Goal: Check status: Check status

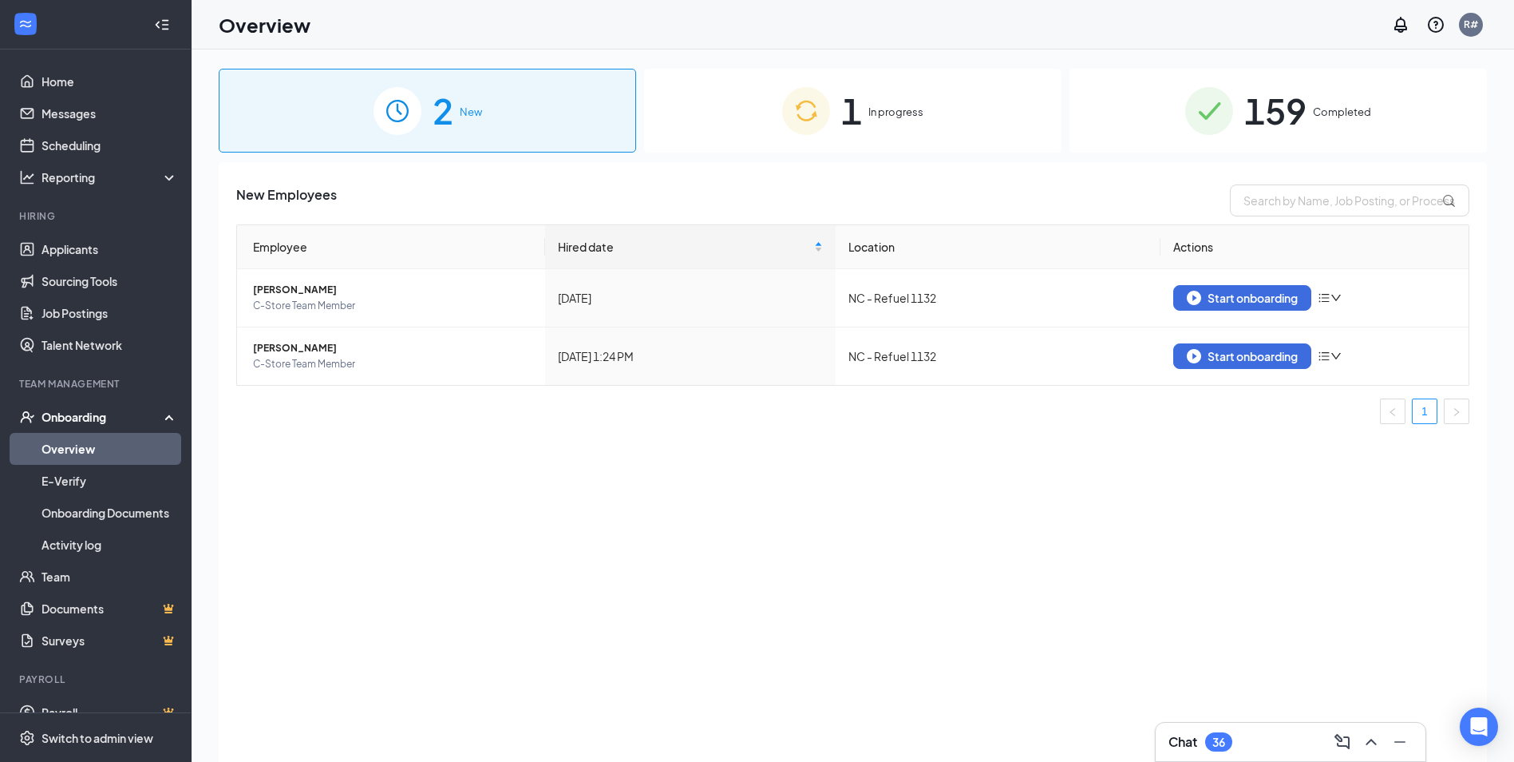
click at [829, 115] on img at bounding box center [806, 111] width 48 height 48
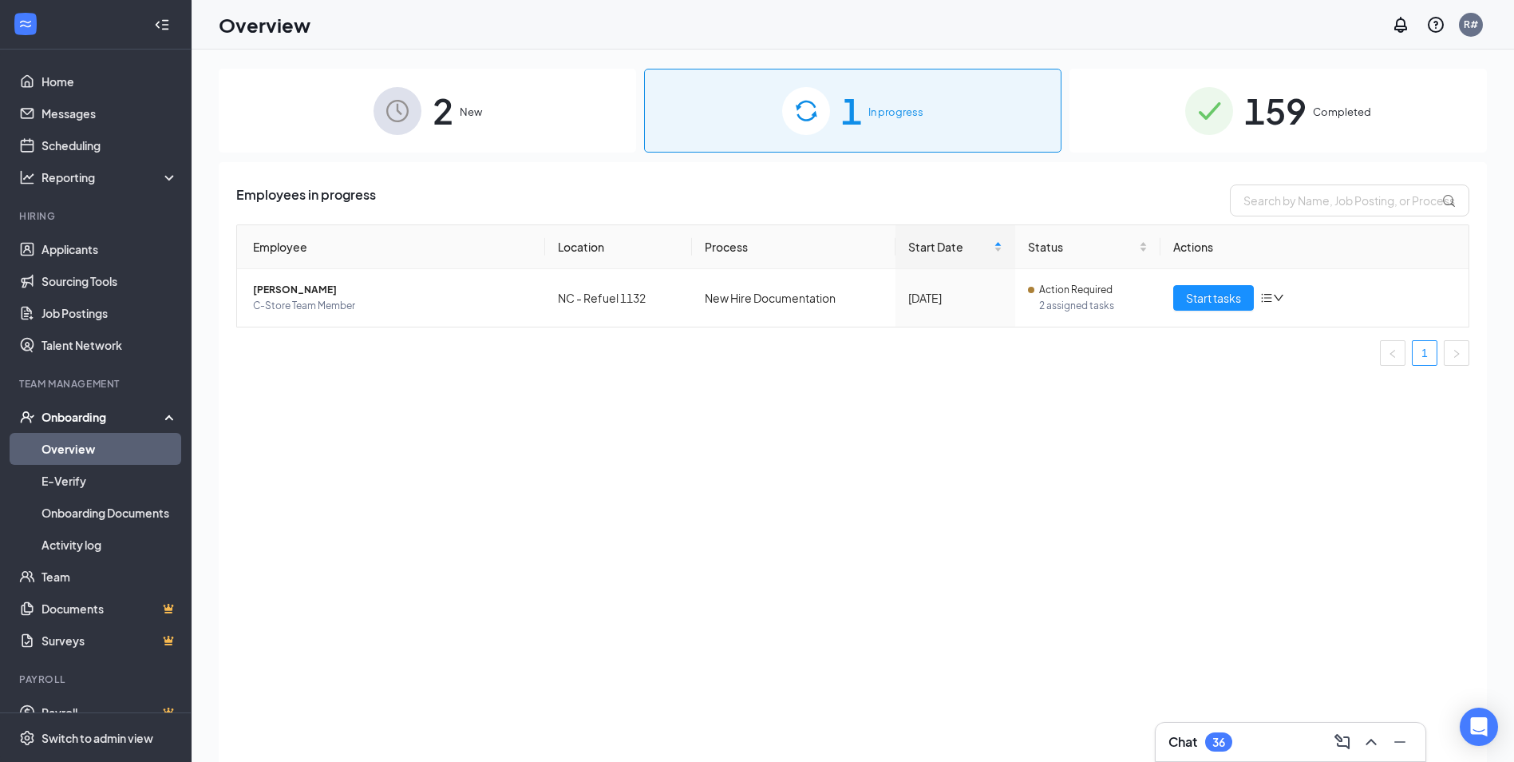
click at [416, 112] on img at bounding box center [398, 111] width 48 height 48
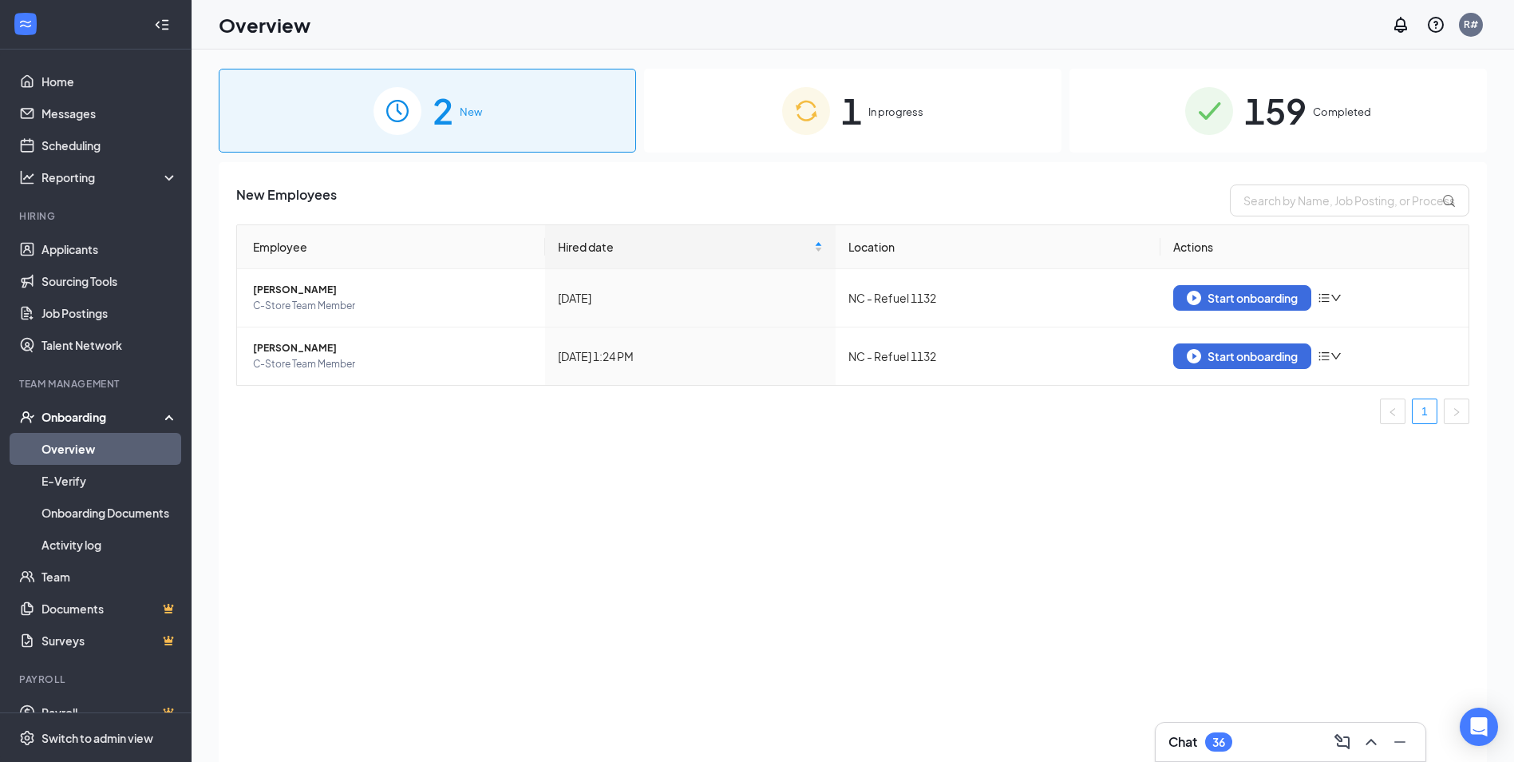
click at [1210, 114] on img at bounding box center [1209, 111] width 48 height 48
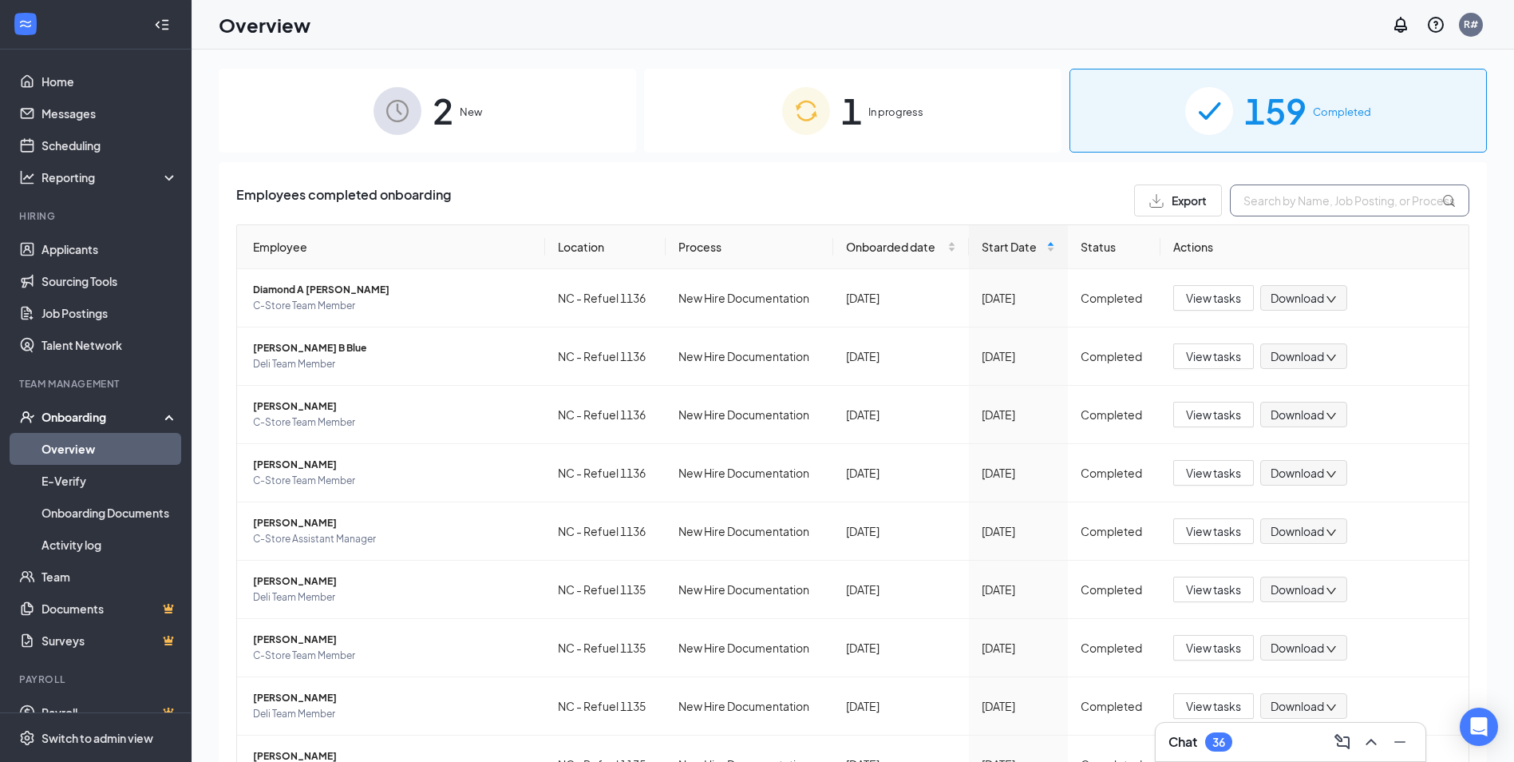
click at [1292, 205] on input "text" at bounding box center [1349, 200] width 239 height 32
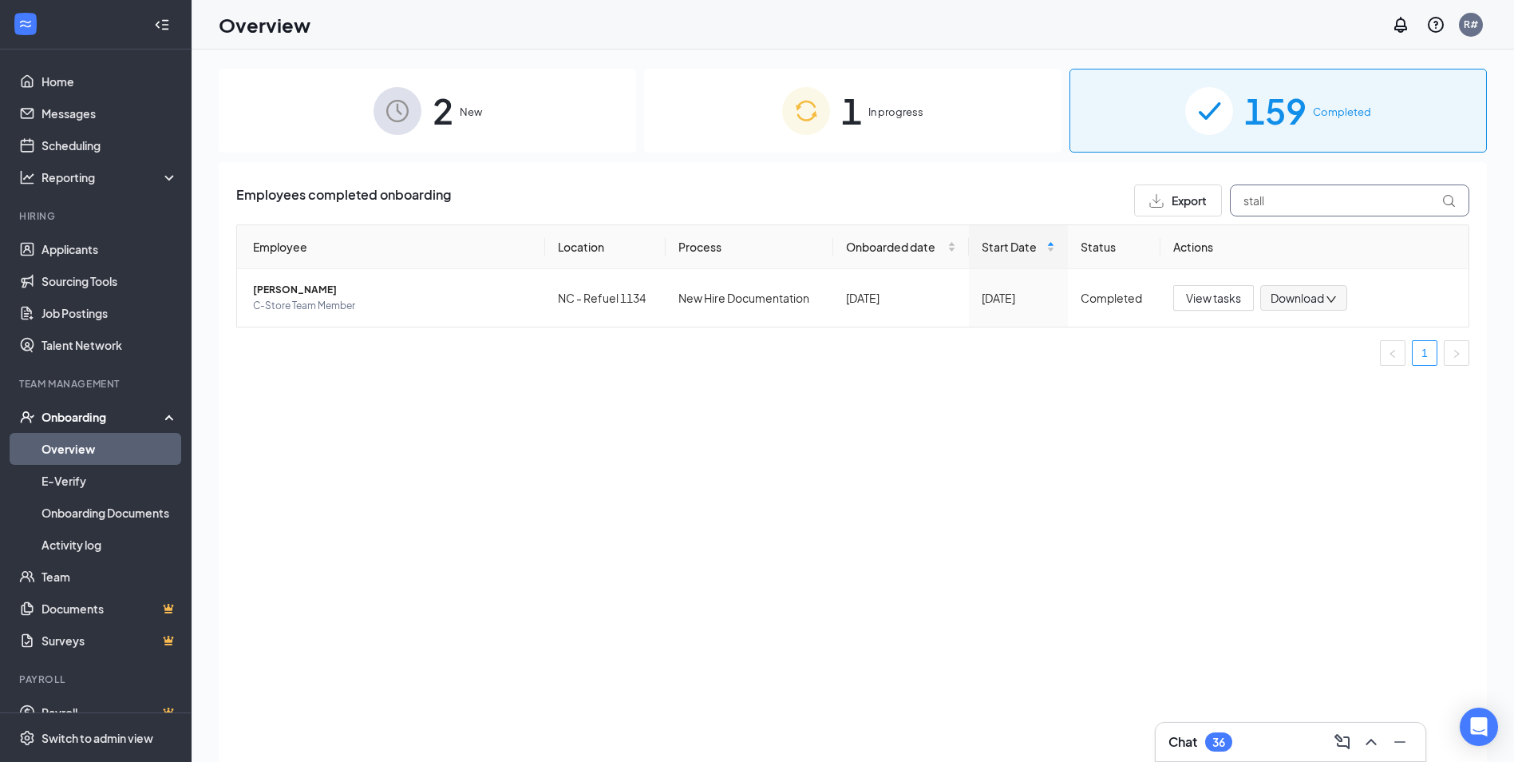
type input "stall"
